Goal: Information Seeking & Learning: Understand process/instructions

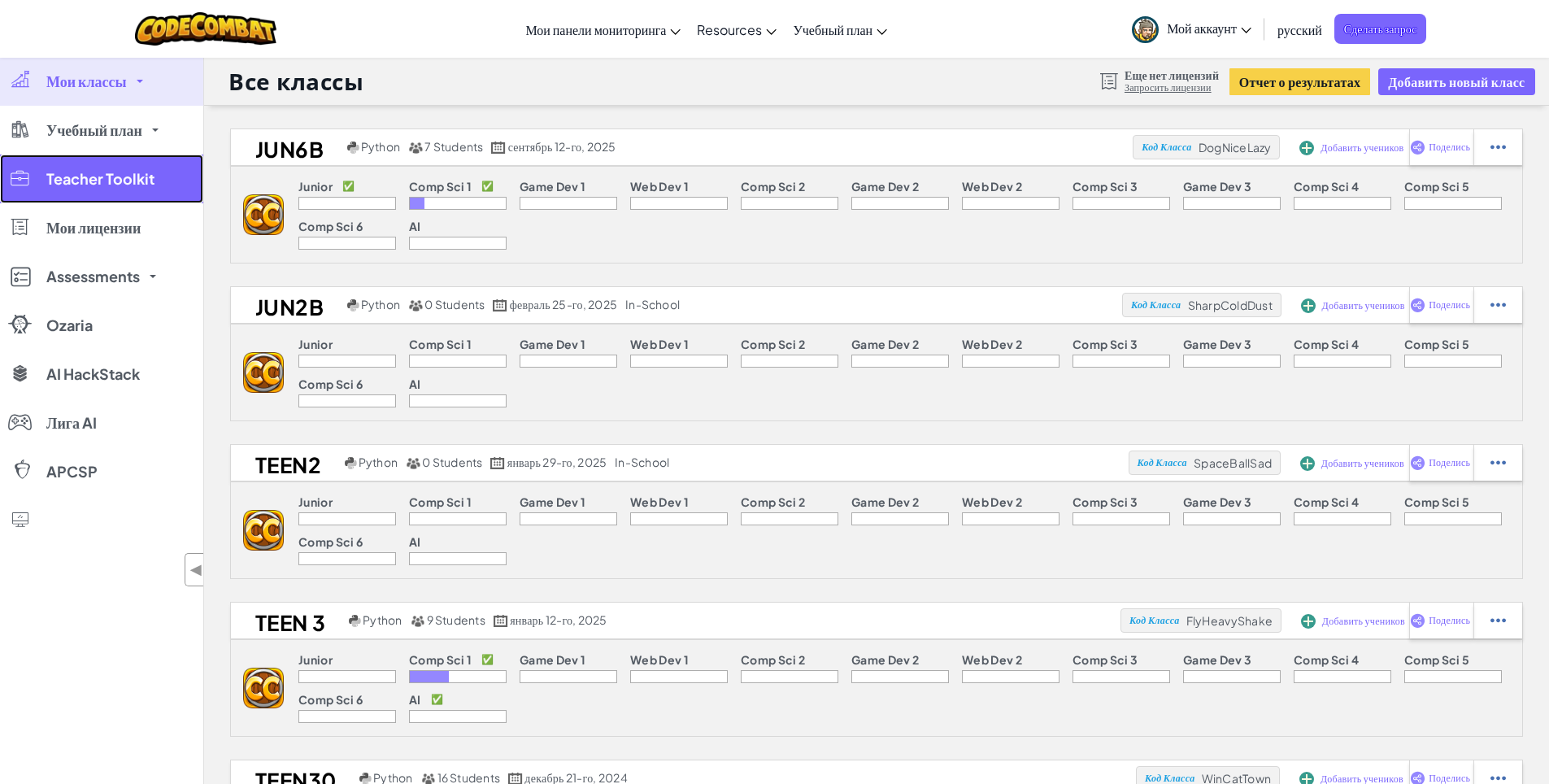
click at [117, 192] on link "Teacher Toolkit" at bounding box center [102, 179] width 204 height 49
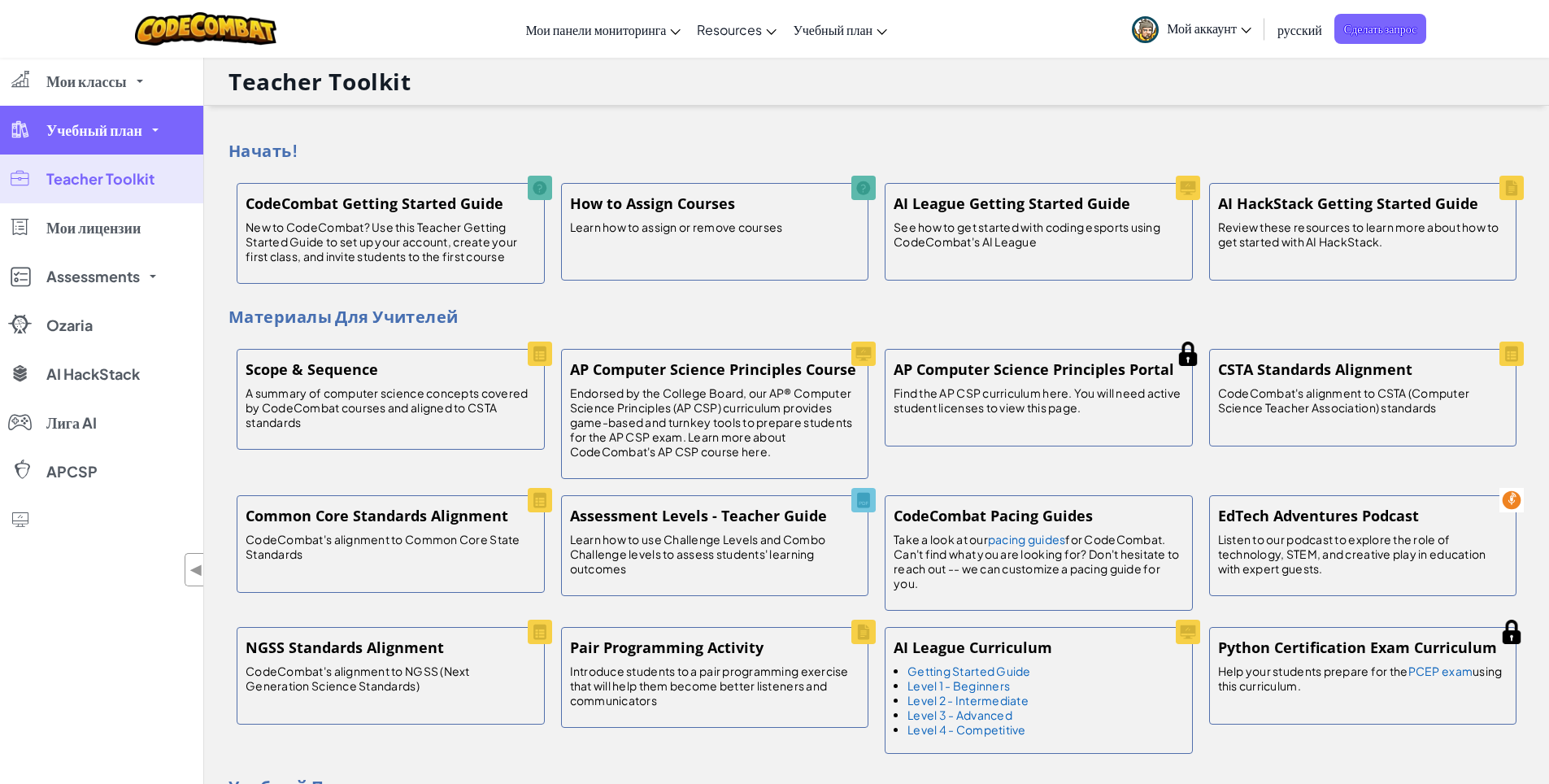
click at [101, 139] on link "Учебный план" at bounding box center [102, 130] width 204 height 49
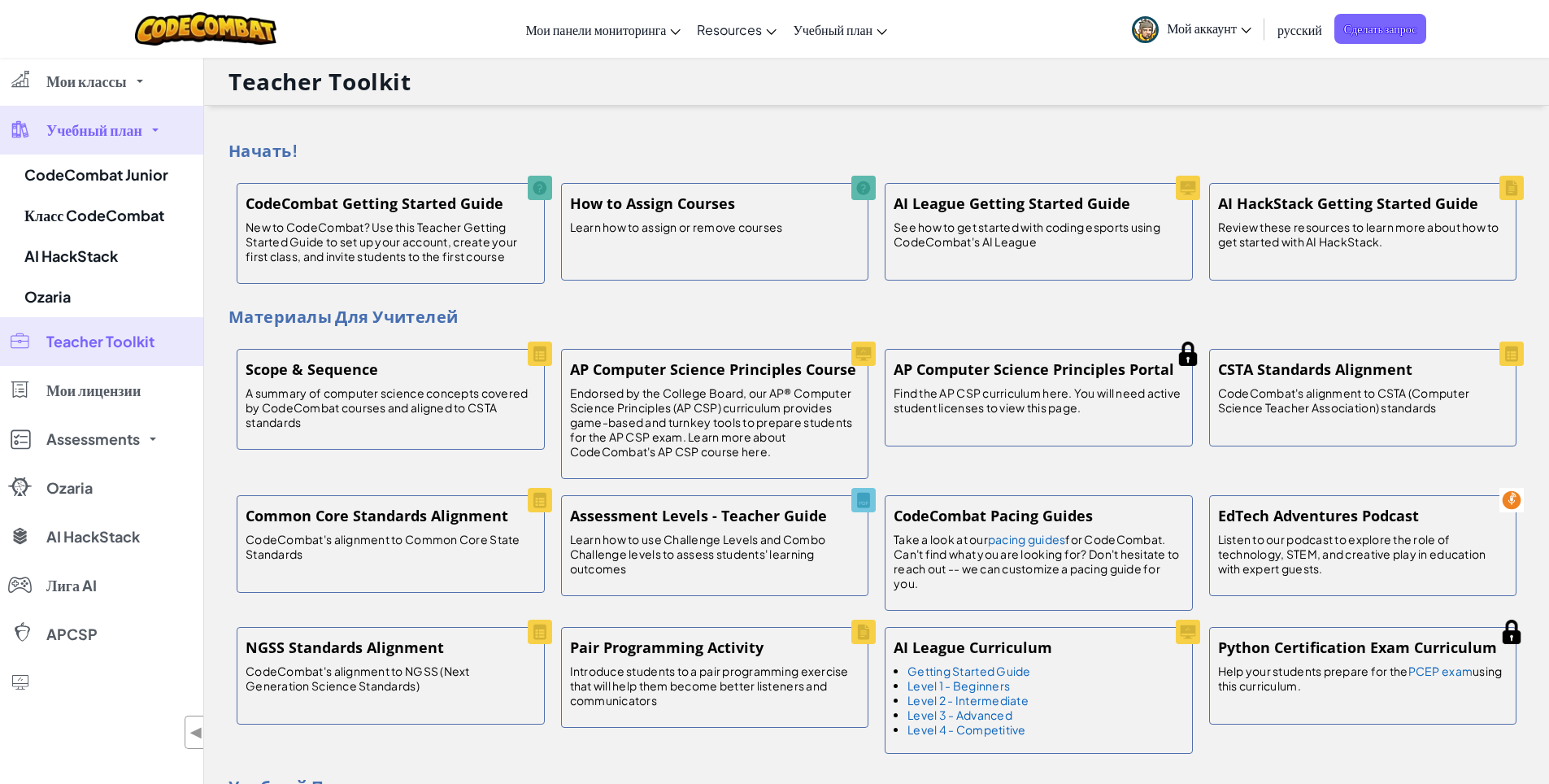
click at [69, 141] on link "Учебный план" at bounding box center [102, 130] width 204 height 49
click at [69, 140] on link "Учебный план" at bounding box center [102, 130] width 204 height 49
click at [68, 131] on span "Учебный план" at bounding box center [94, 130] width 96 height 15
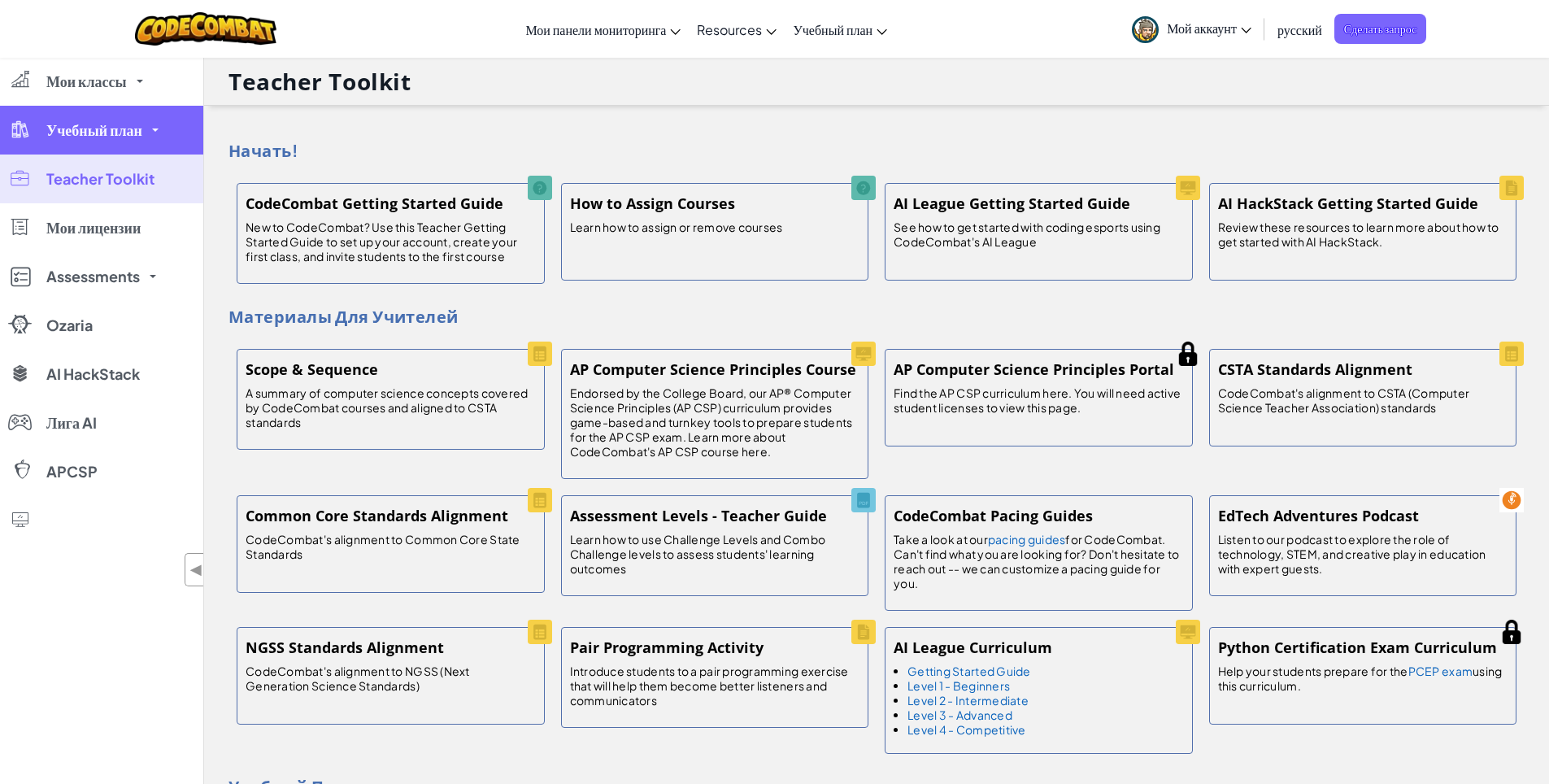
click at [73, 137] on span "Учебный план" at bounding box center [94, 130] width 96 height 15
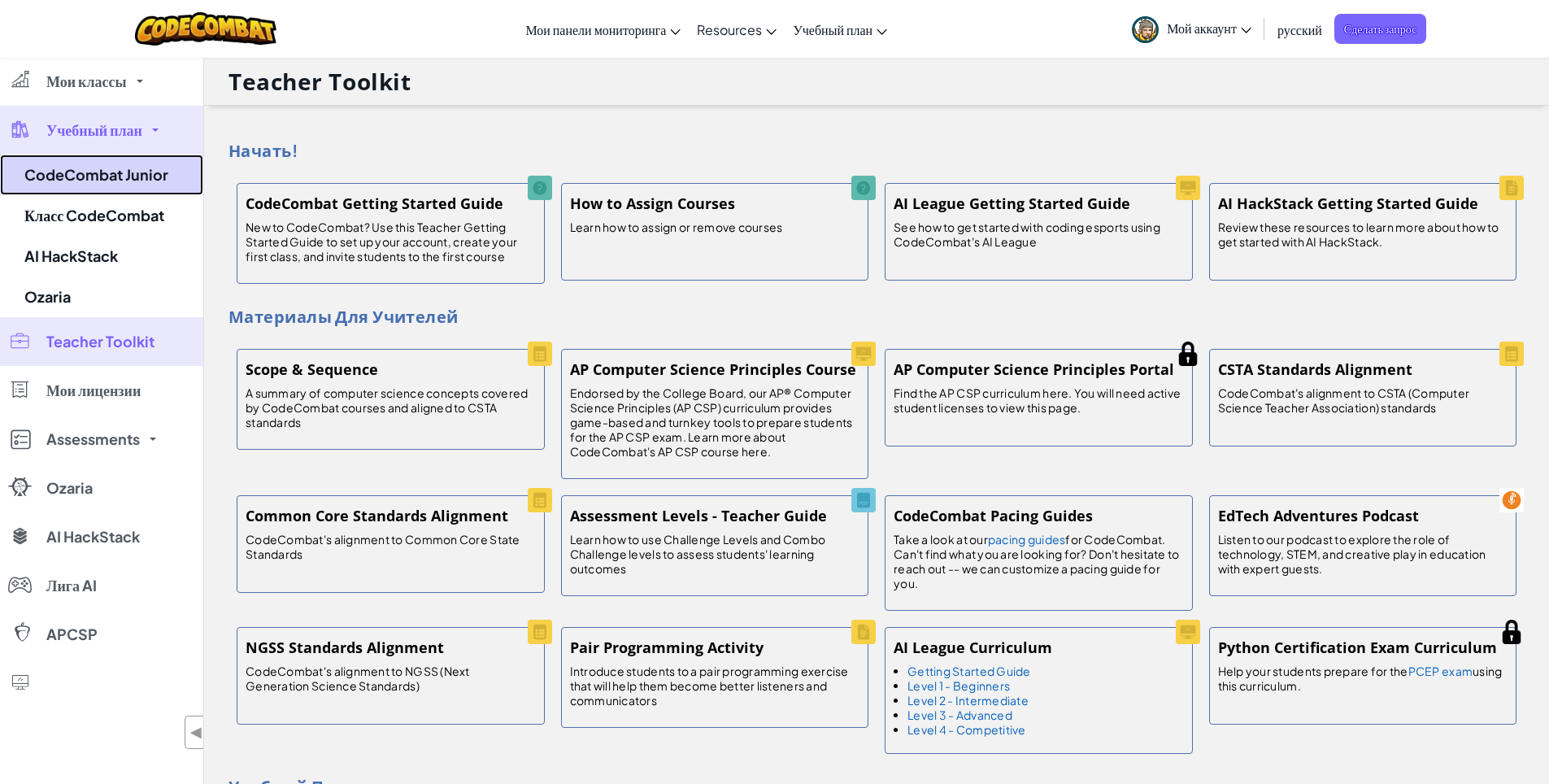
click at [103, 177] on link "CodeCombat Junior" at bounding box center [102, 175] width 204 height 41
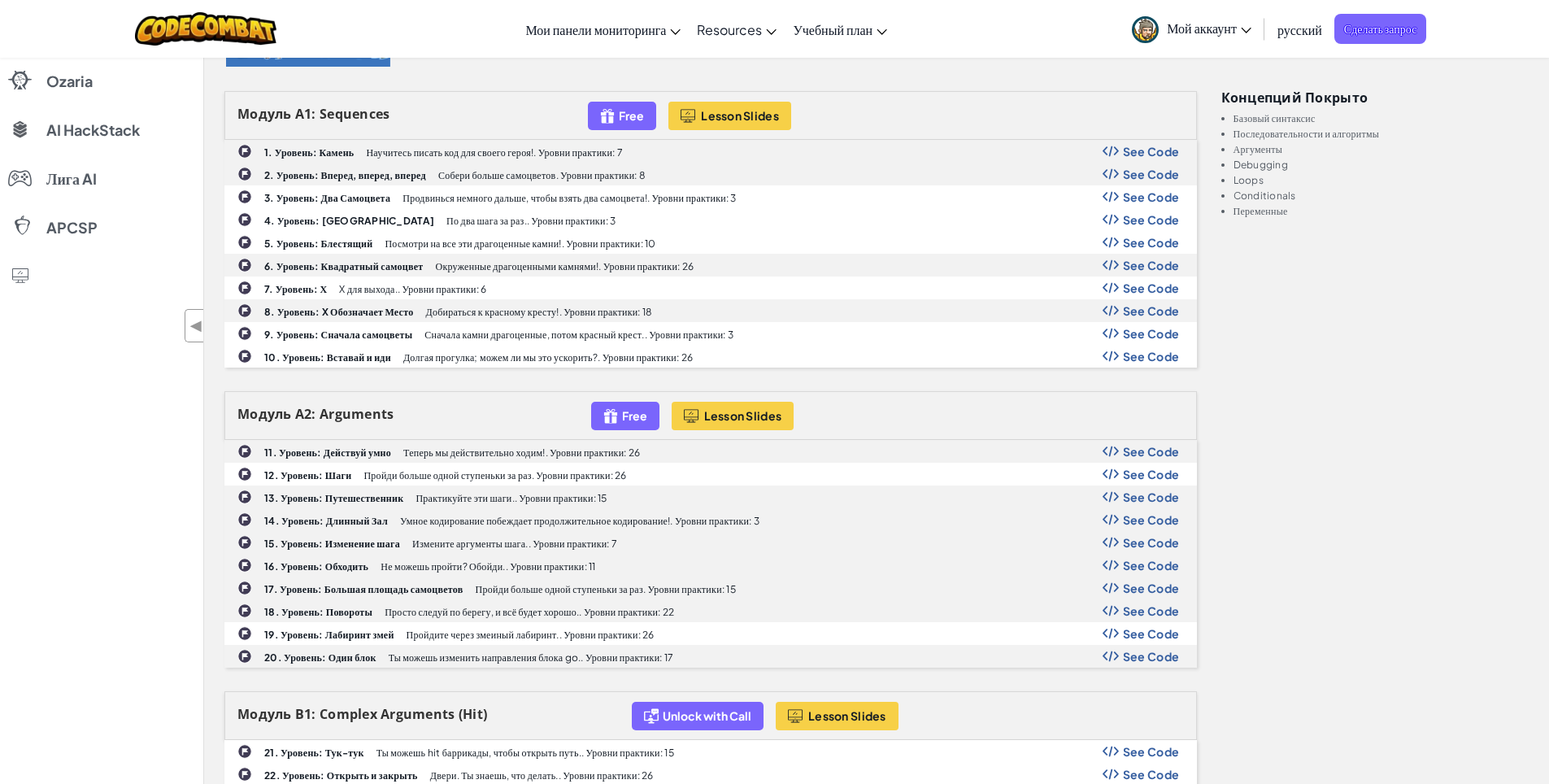
scroll to position [569, 0]
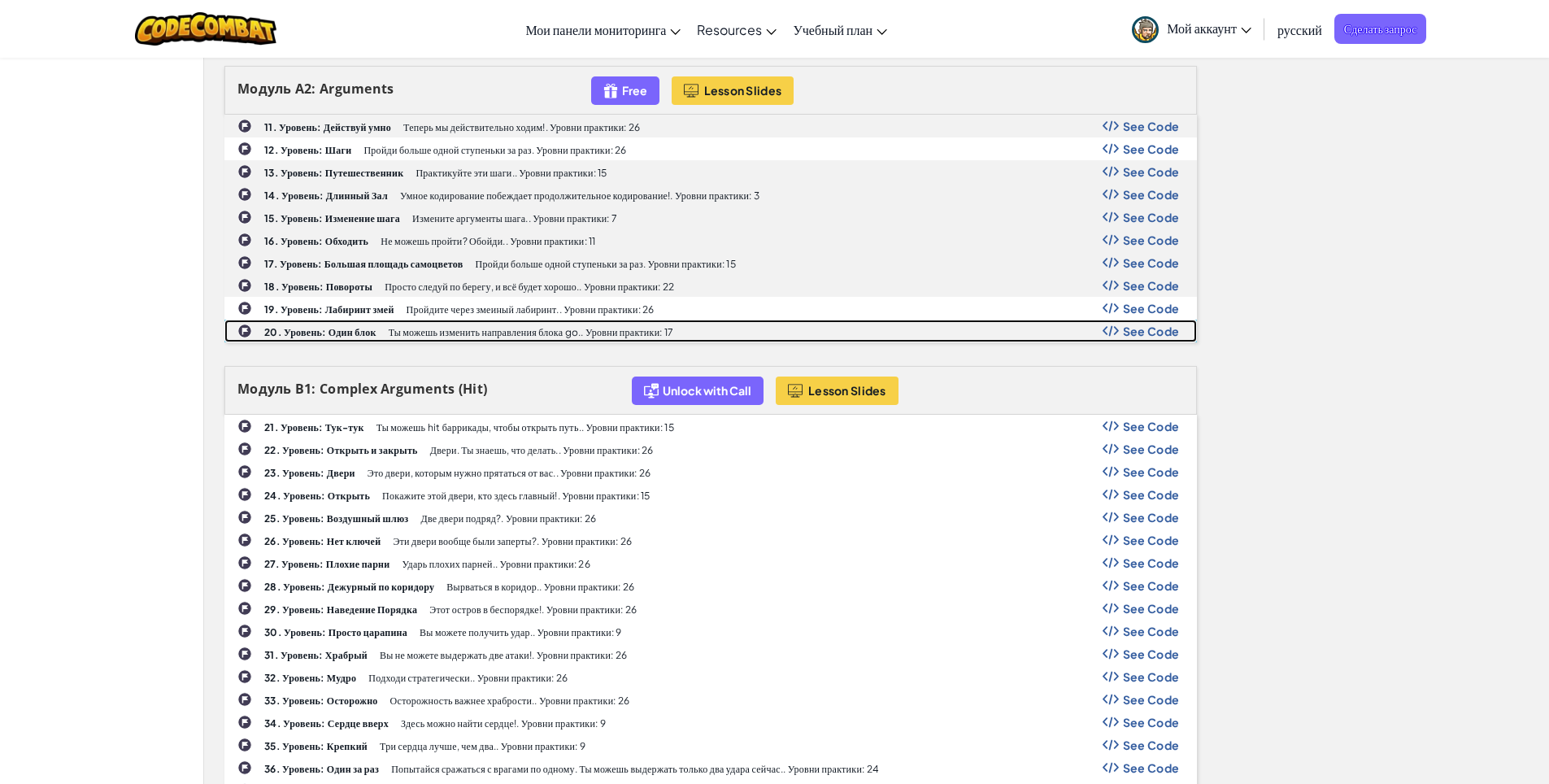
click at [289, 322] on div "20. Уровень: Один блок Ты можешь изменить направления блока go.. Уровни практик…" at bounding box center [711, 330] width 971 height 21
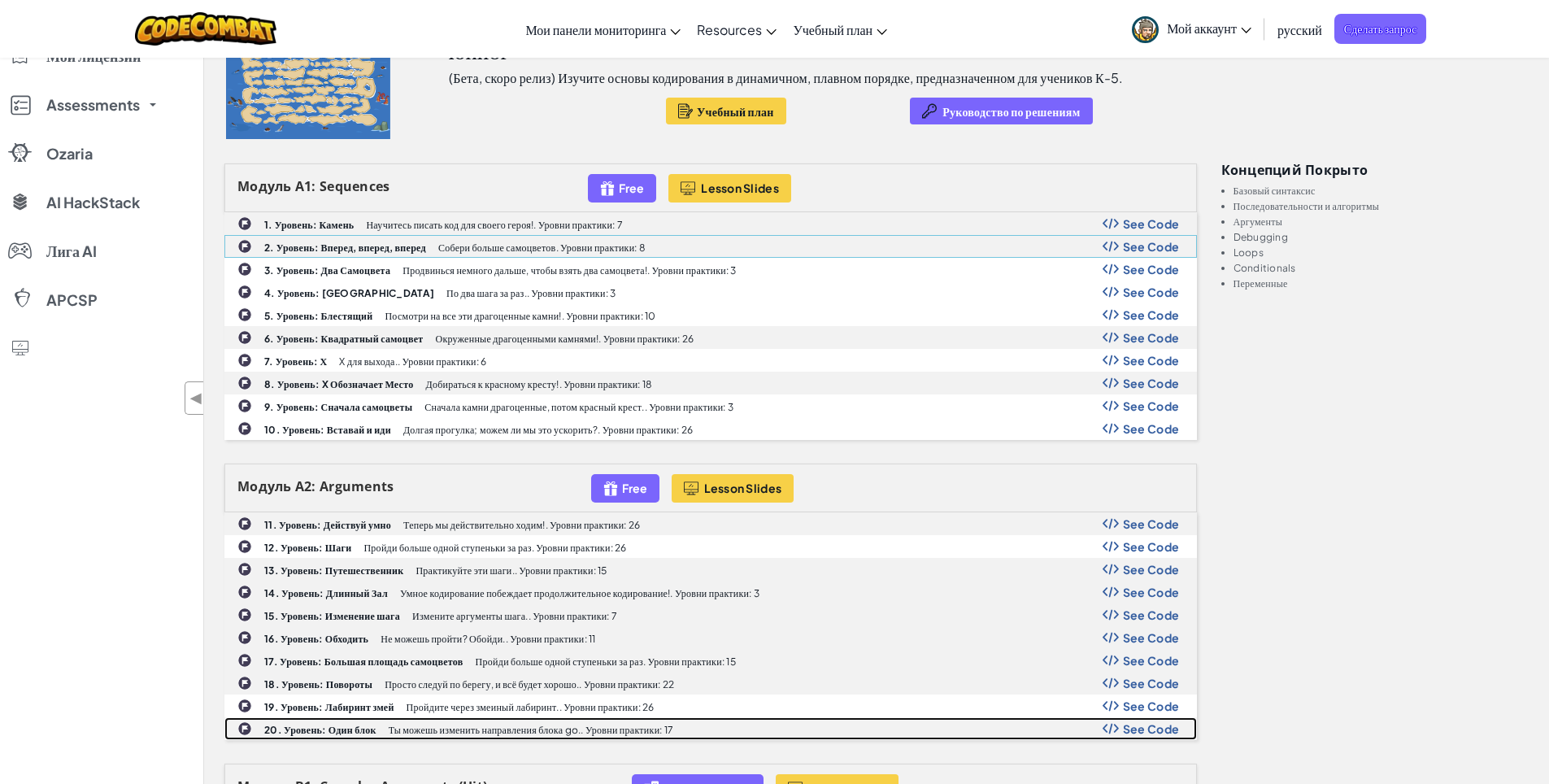
scroll to position [0, 0]
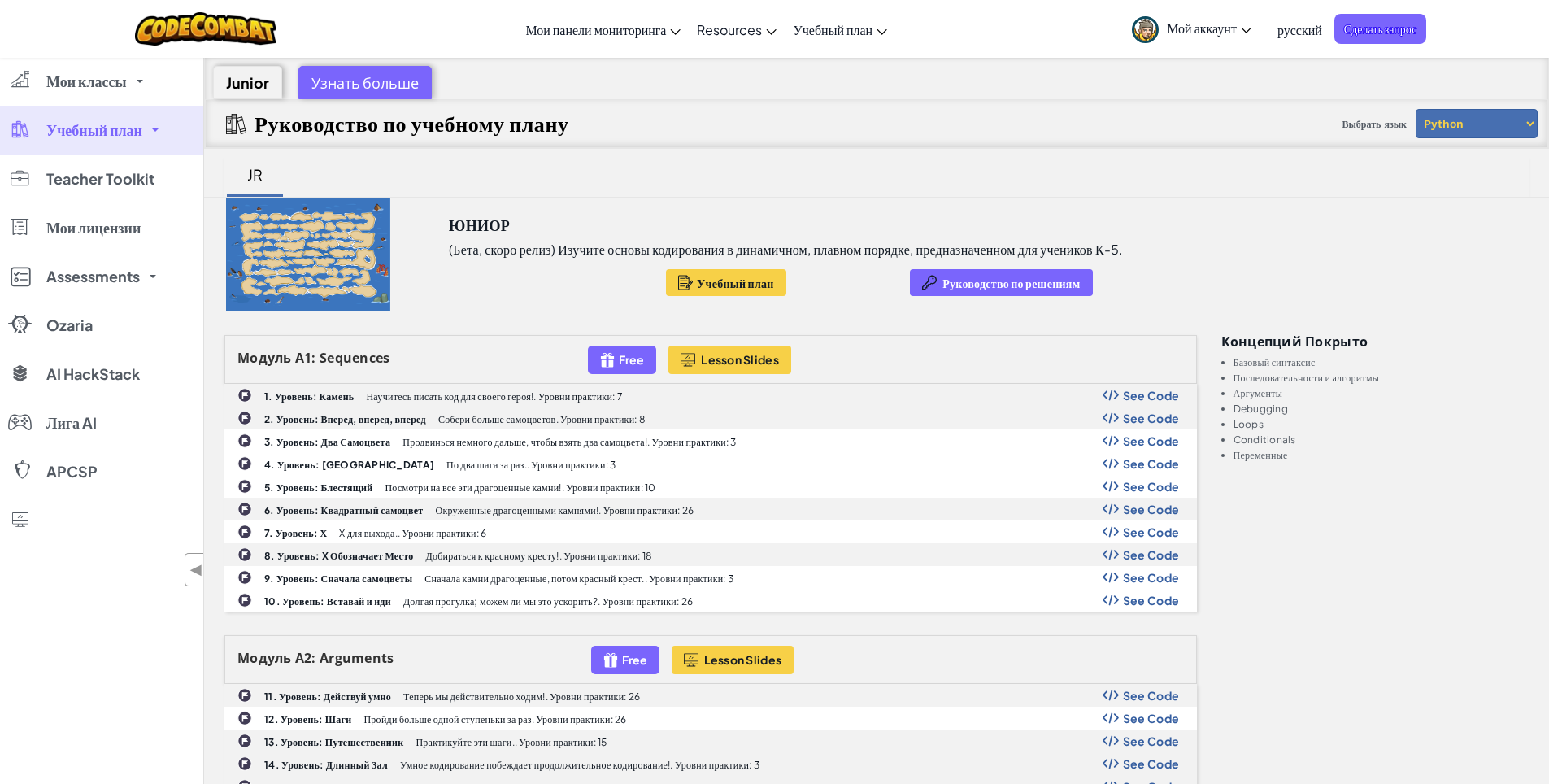
click at [169, 134] on link "Учебный план" at bounding box center [102, 130] width 204 height 49
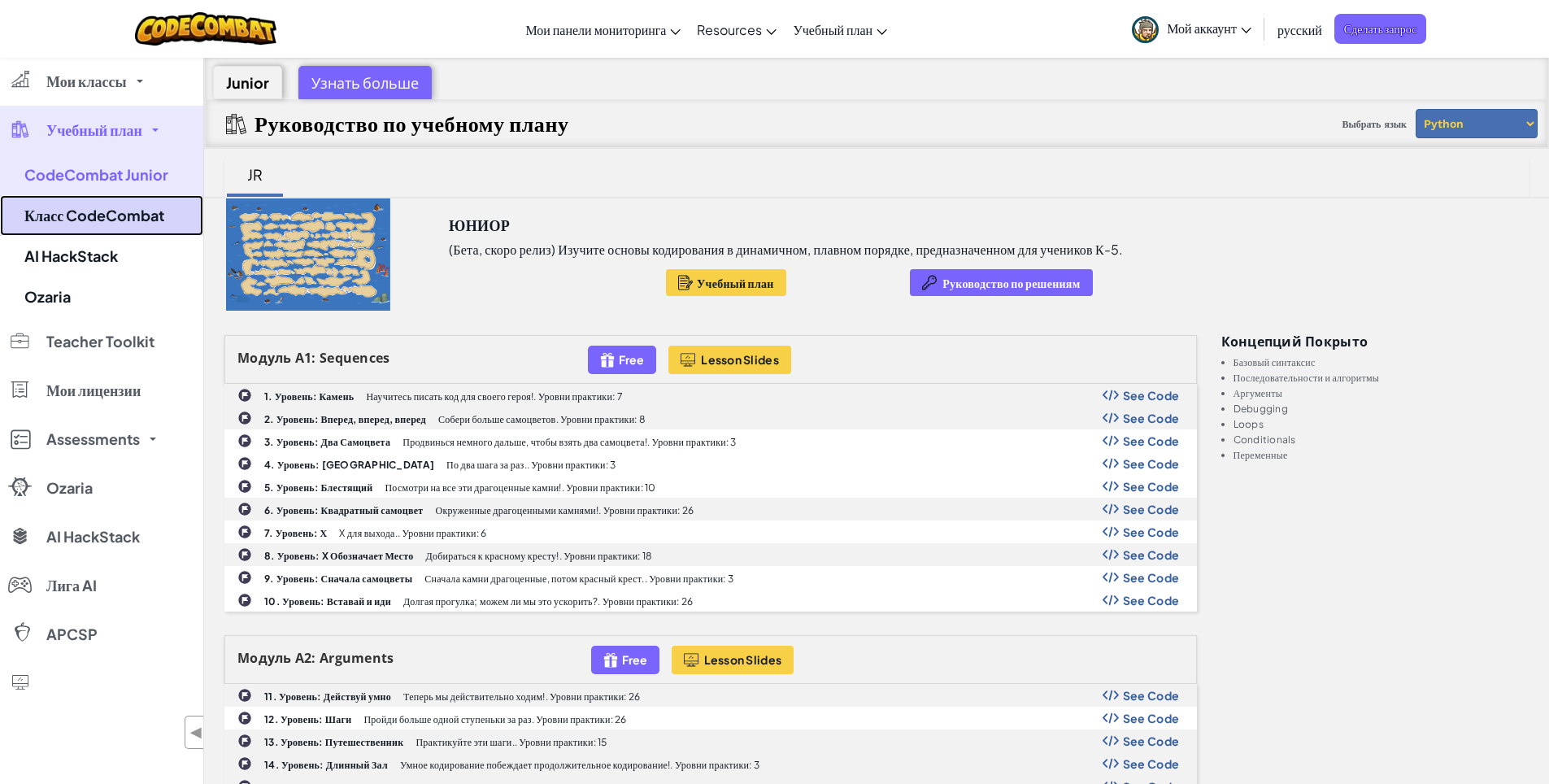
click at [117, 210] on link "Класс CodeCombat" at bounding box center [102, 215] width 204 height 41
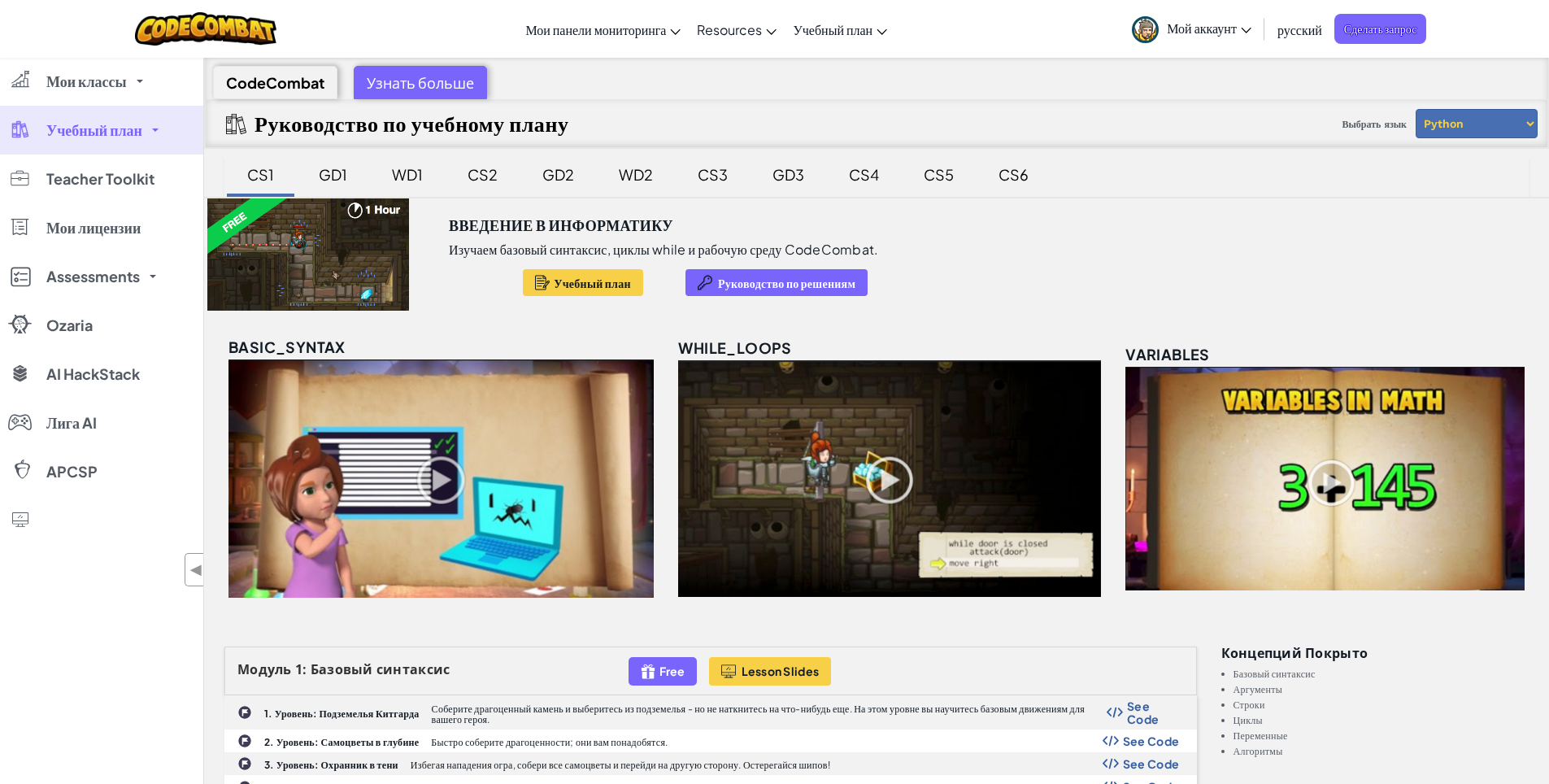
click at [130, 139] on link "Учебный план" at bounding box center [102, 130] width 204 height 49
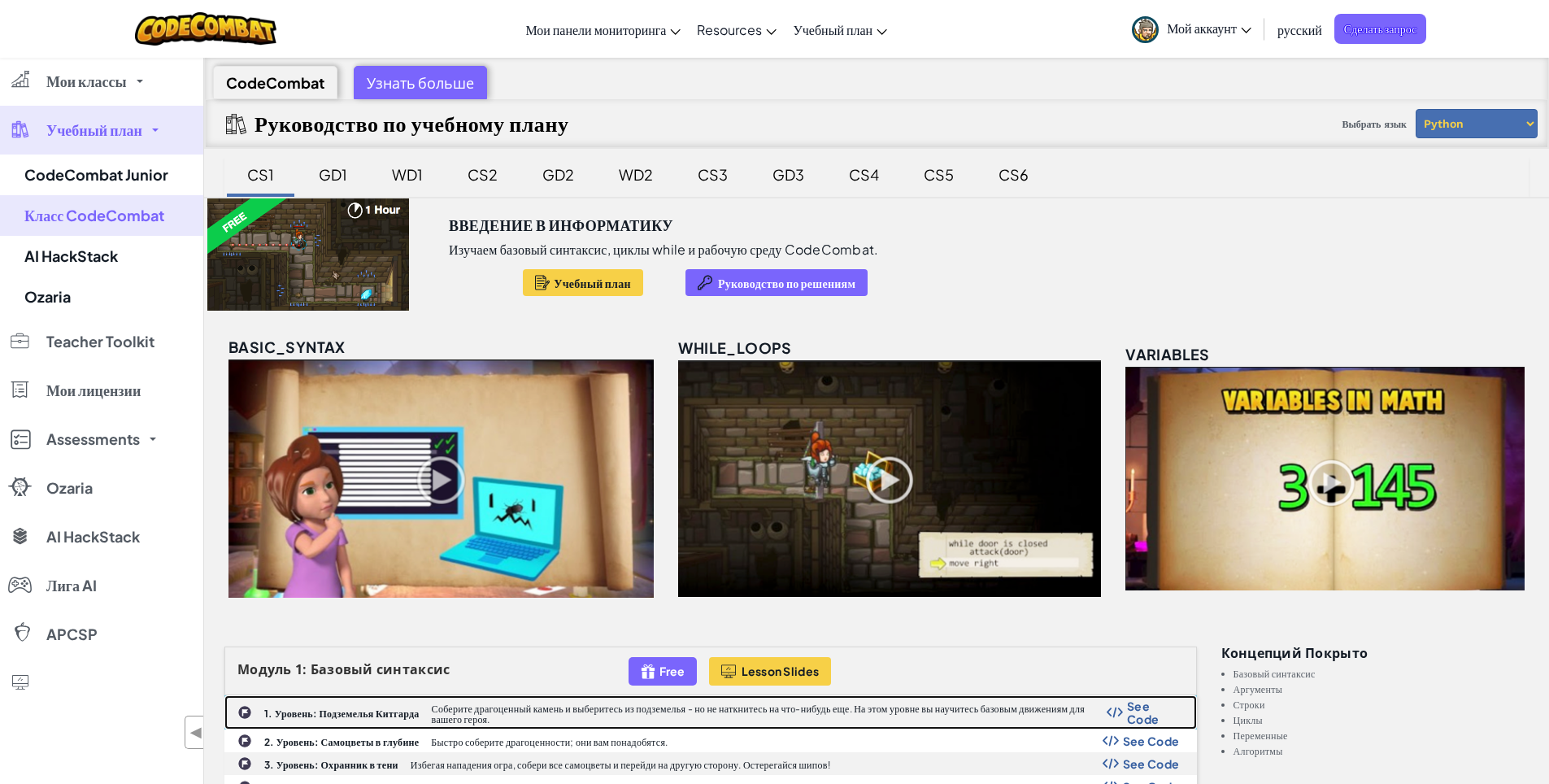
click at [357, 712] on b "1. Уровень: Подземелья Китгарда" at bounding box center [342, 713] width 156 height 12
